Goal: Task Accomplishment & Management: Manage account settings

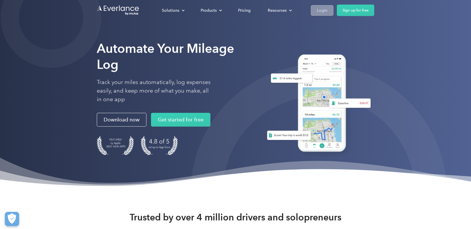
click at [325, 13] on div "Login" at bounding box center [322, 10] width 11 height 7
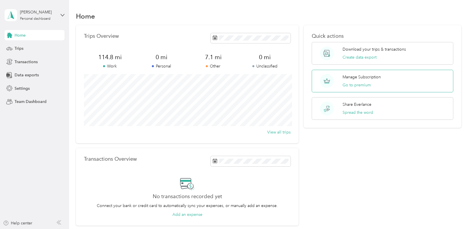
scroll to position [5, 0]
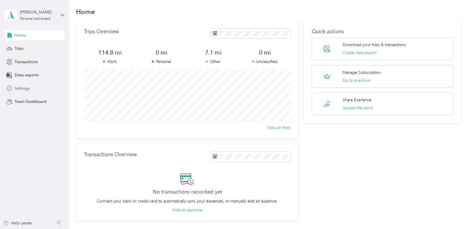
click at [21, 88] on span "Settings" at bounding box center [22, 88] width 15 height 6
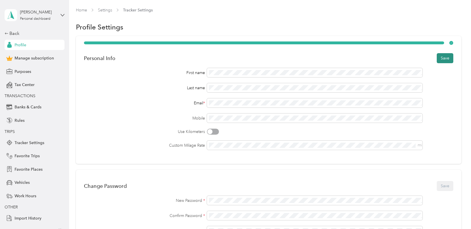
click at [449, 58] on button "Save" at bounding box center [445, 58] width 17 height 10
click at [16, 33] on div "Back" at bounding box center [33, 33] width 57 height 7
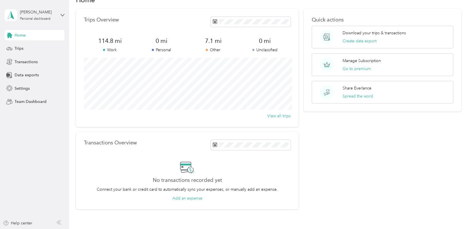
scroll to position [14, 0]
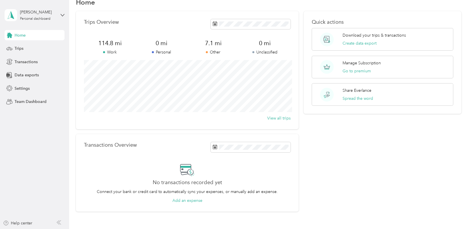
click at [412, 173] on div "Quick actions Download your trips & transactions Create data export Manage Subs…" at bounding box center [383, 111] width 158 height 200
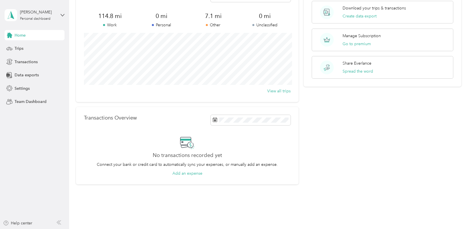
scroll to position [40, 0]
